Goal: Go to known website: Go to known website

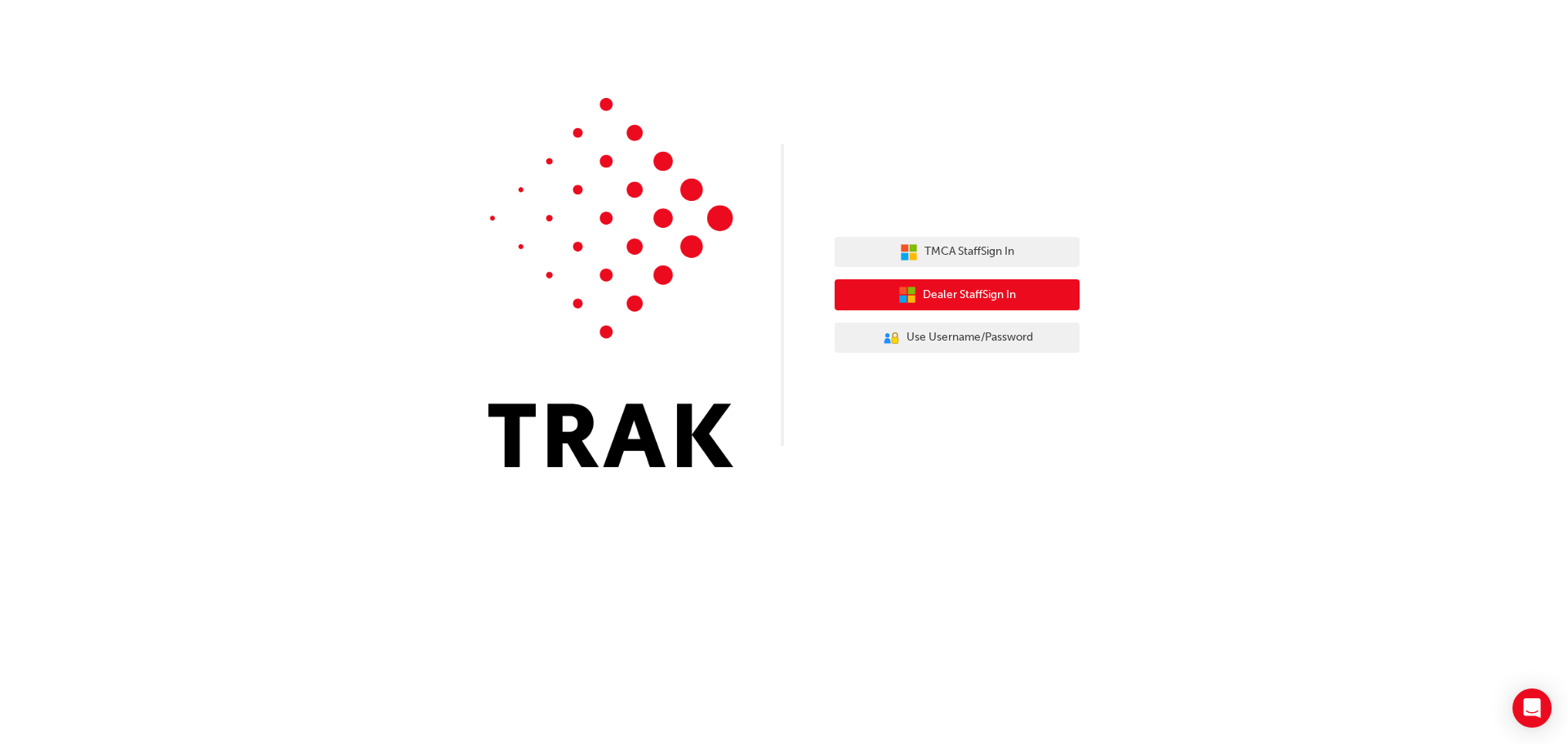
click at [911, 292] on icon "button" at bounding box center [912, 290] width 8 height 8
